Goal: Task Accomplishment & Management: Manage account settings

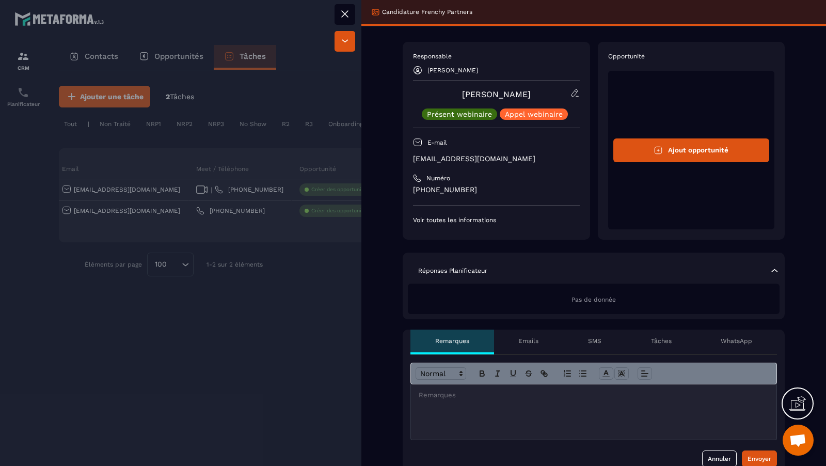
click at [209, 283] on div at bounding box center [413, 233] width 826 height 466
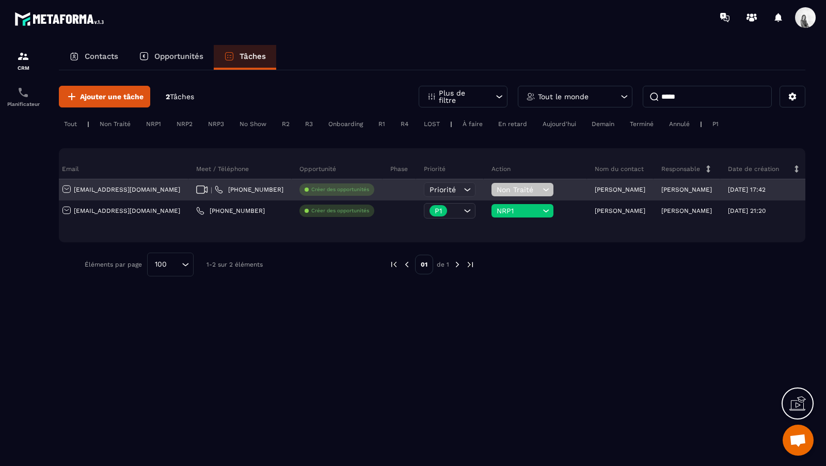
click at [497, 189] on span "Non Traité" at bounding box center [518, 189] width 43 height 8
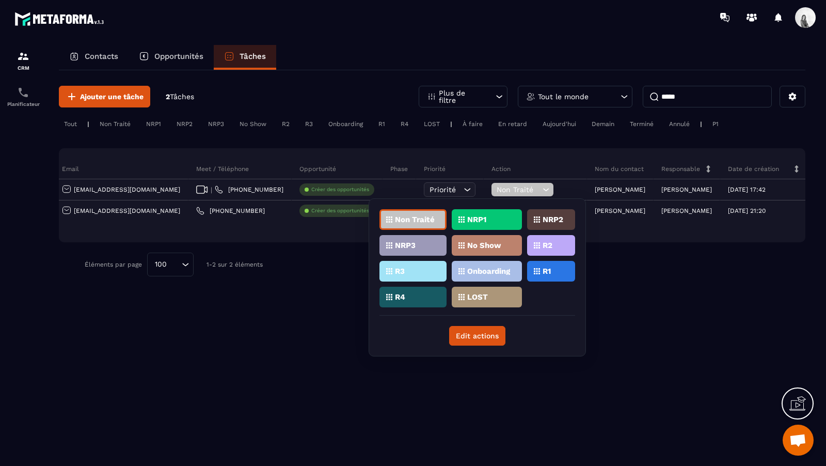
click at [648, 262] on div at bounding box center [635, 265] width 289 height 24
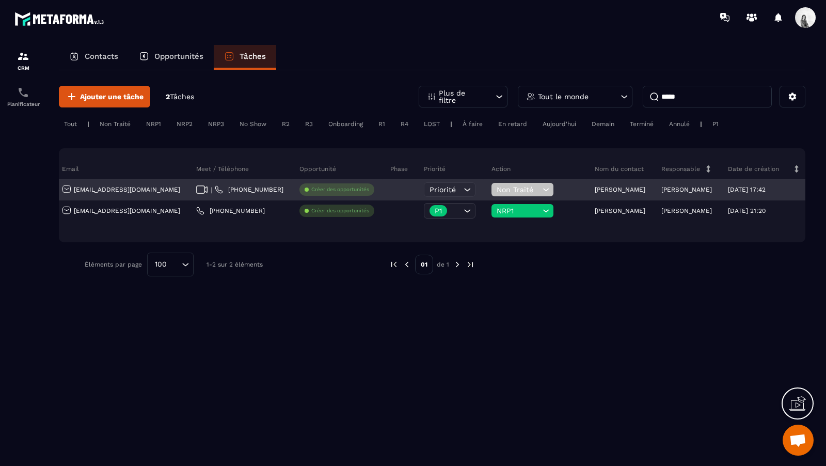
click at [497, 187] on span "Non Traité" at bounding box center [518, 189] width 43 height 8
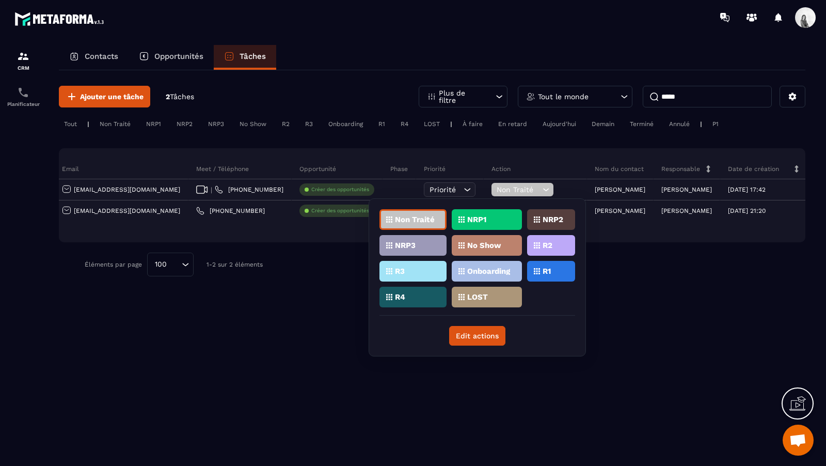
click at [545, 271] on p "R1" at bounding box center [547, 271] width 8 height 7
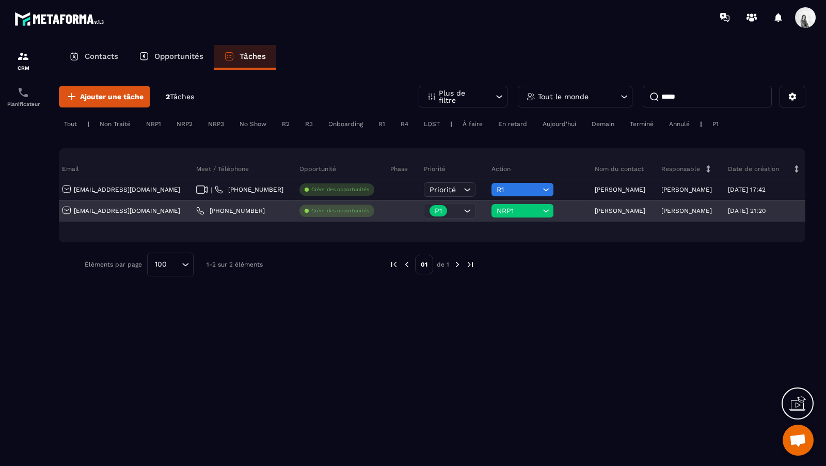
click at [497, 212] on span "NRP1" at bounding box center [518, 211] width 43 height 8
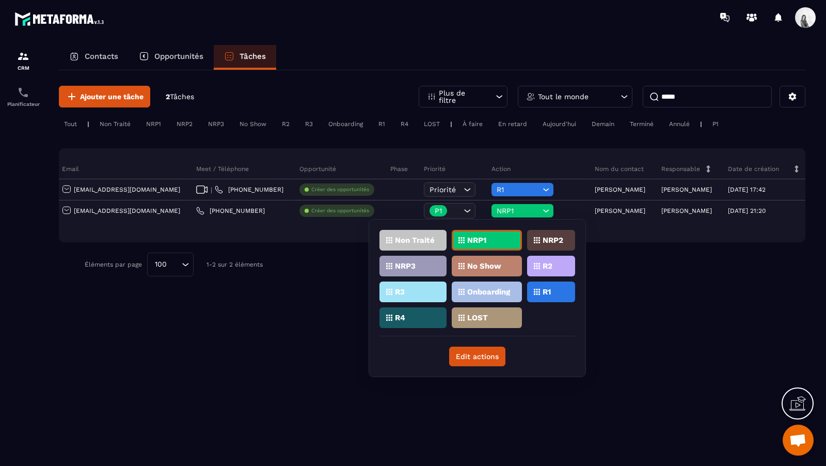
click at [552, 297] on div "R1" at bounding box center [551, 292] width 48 height 21
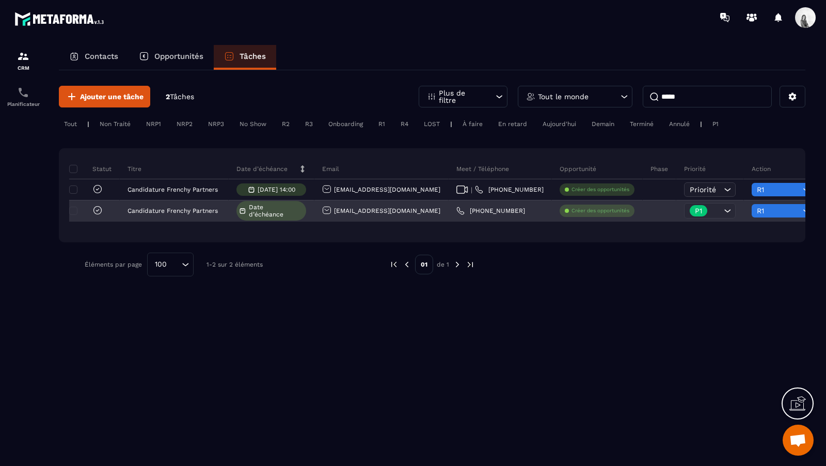
click at [97, 209] on icon at bounding box center [97, 210] width 10 height 10
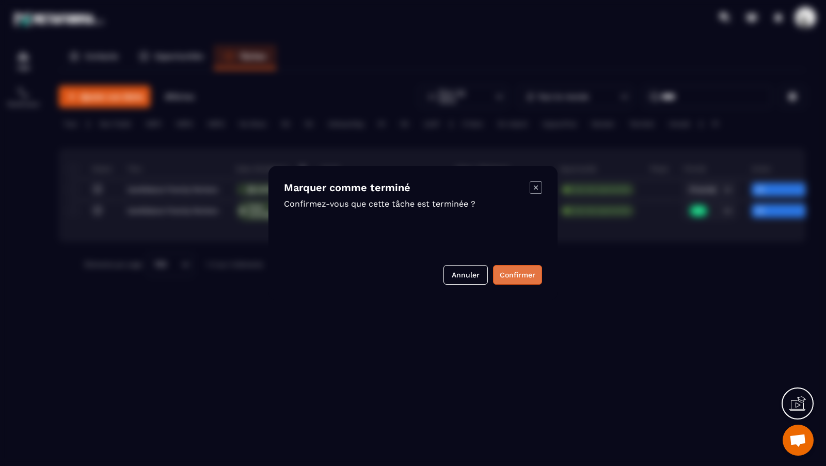
click at [540, 276] on button "Confirmer" at bounding box center [517, 275] width 49 height 20
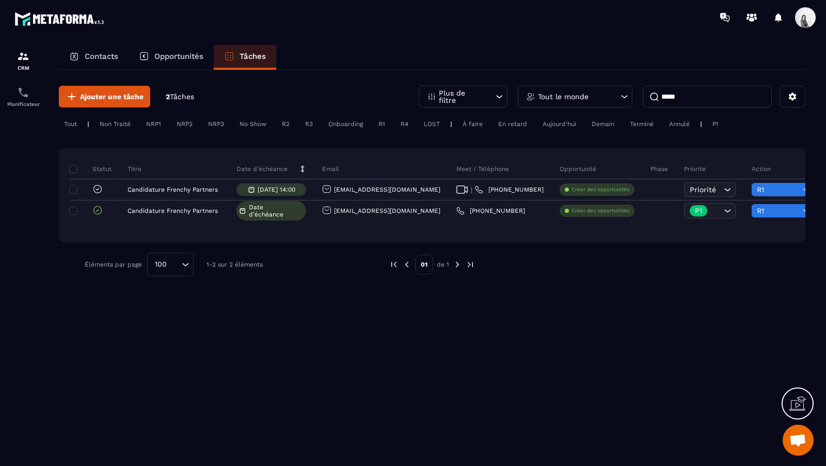
click at [693, 105] on input "*****" at bounding box center [707, 97] width 129 height 22
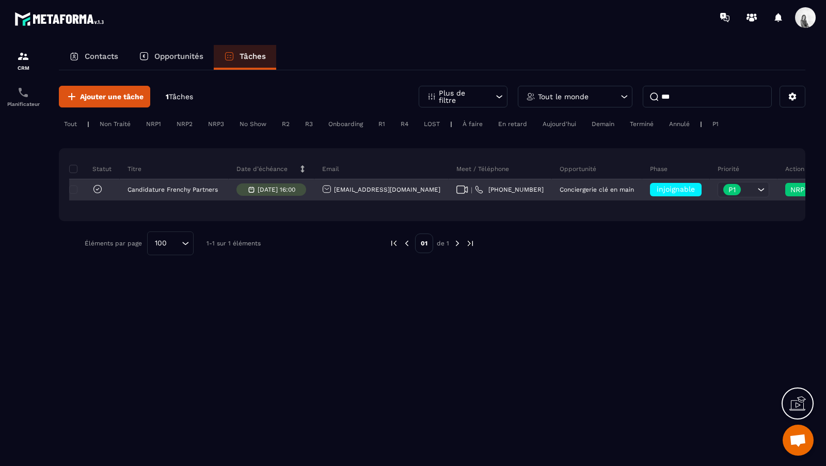
scroll to position [0, 269]
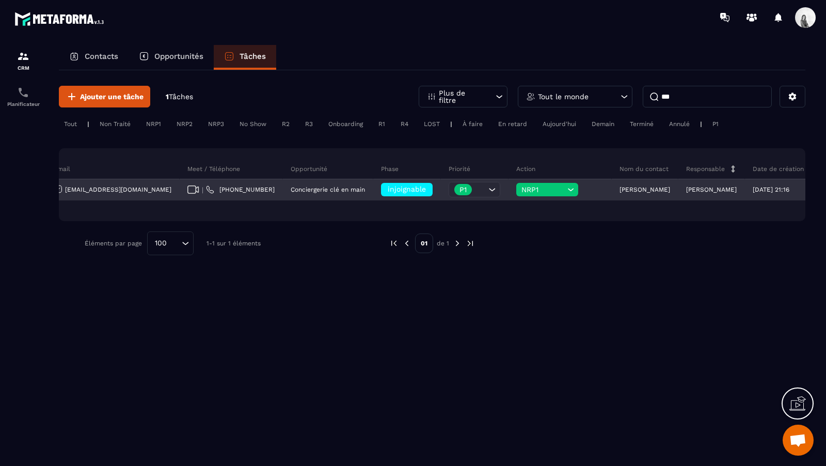
type input "***"
click at [620, 188] on p "[PERSON_NAME]" at bounding box center [645, 189] width 51 height 7
